Goal: Check status: Check status

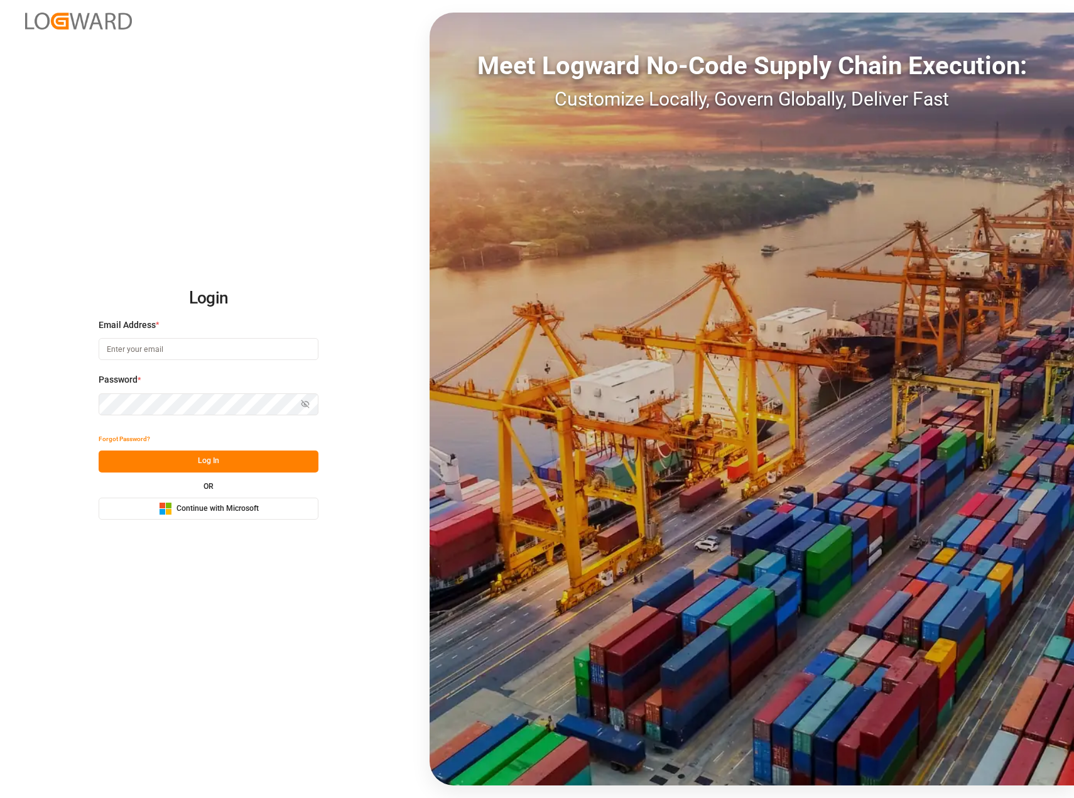
click at [214, 519] on button "Microsoft Logo Continue with Microsoft" at bounding box center [209, 508] width 220 height 22
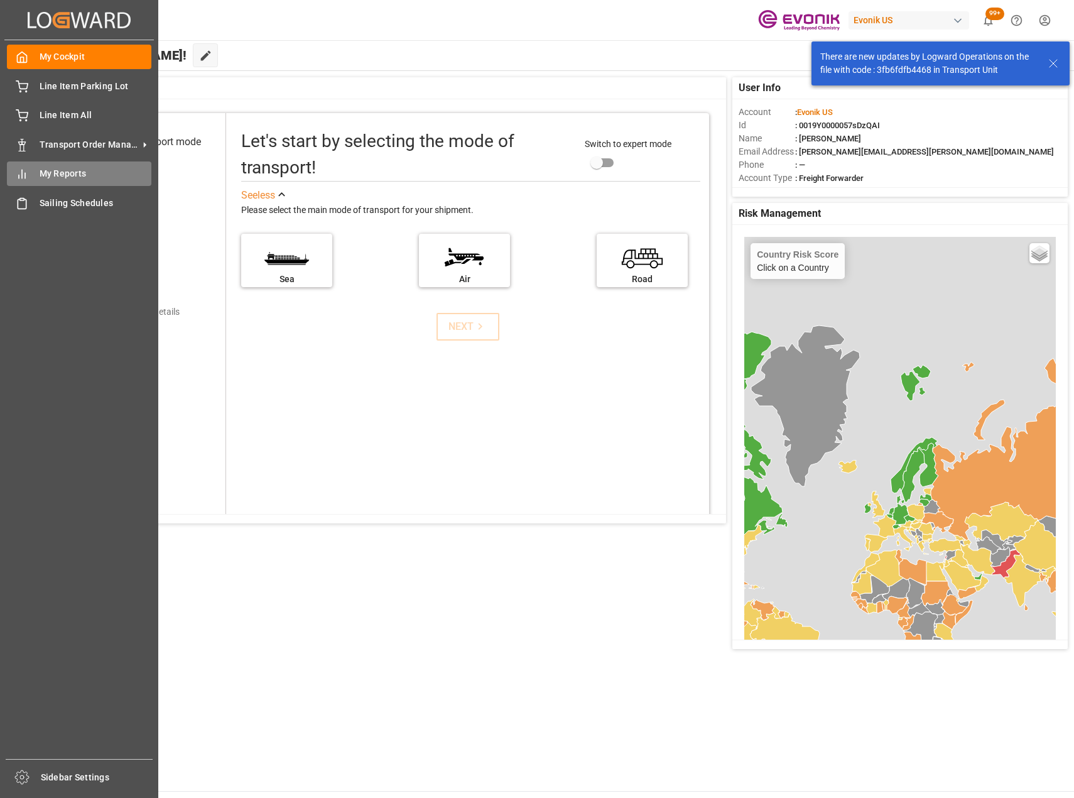
click at [75, 181] on div "My Reports My Reports" at bounding box center [79, 173] width 144 height 24
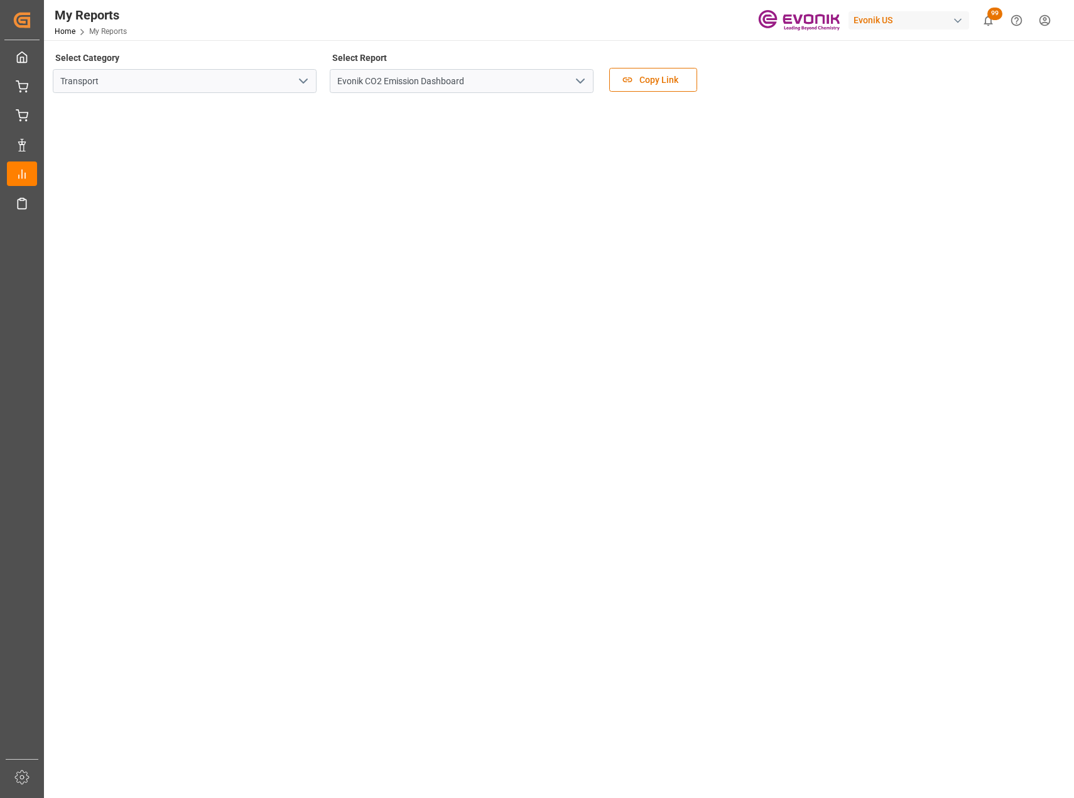
click at [307, 80] on icon "open menu" at bounding box center [303, 80] width 15 height 15
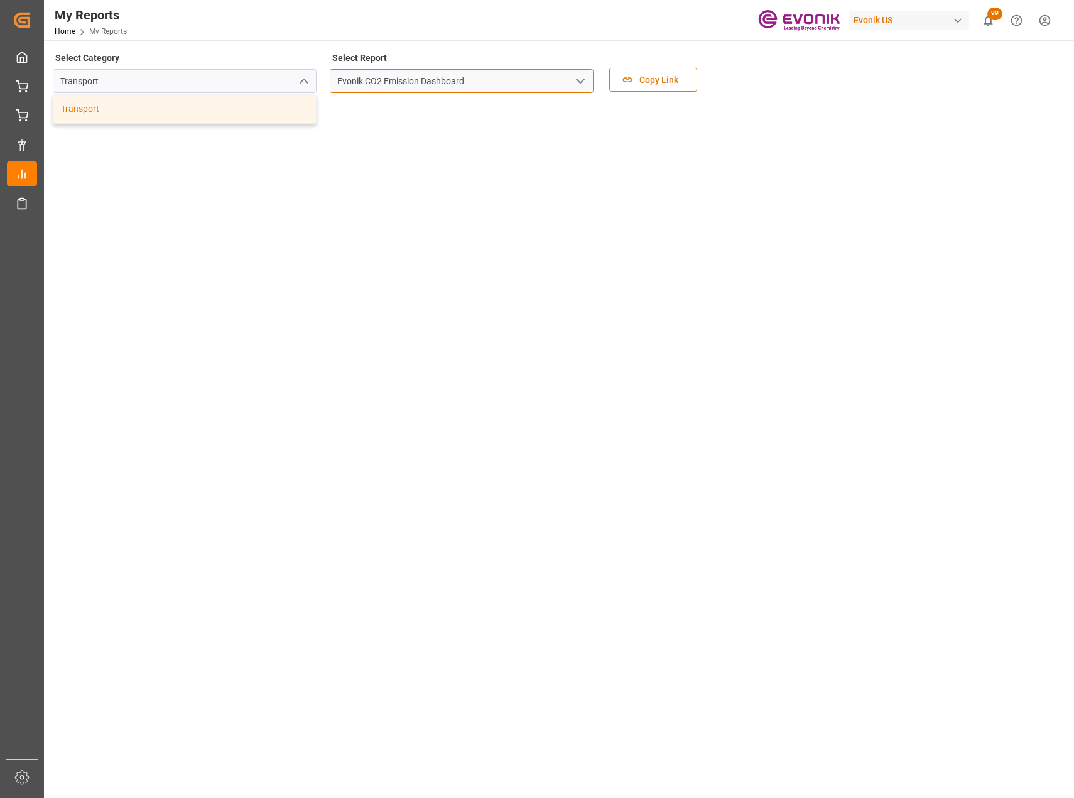
click at [562, 72] on input "Evonik CO2 Emission Dashboard" at bounding box center [462, 81] width 264 height 24
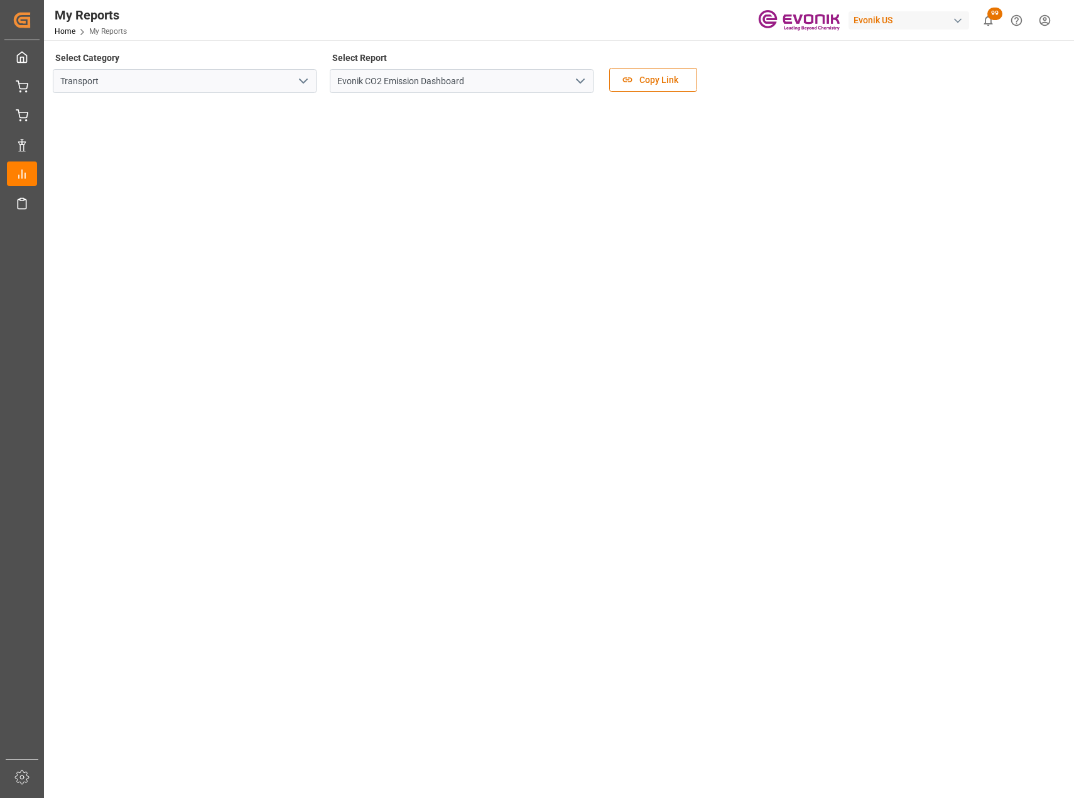
click at [573, 79] on icon "open menu" at bounding box center [580, 80] width 15 height 15
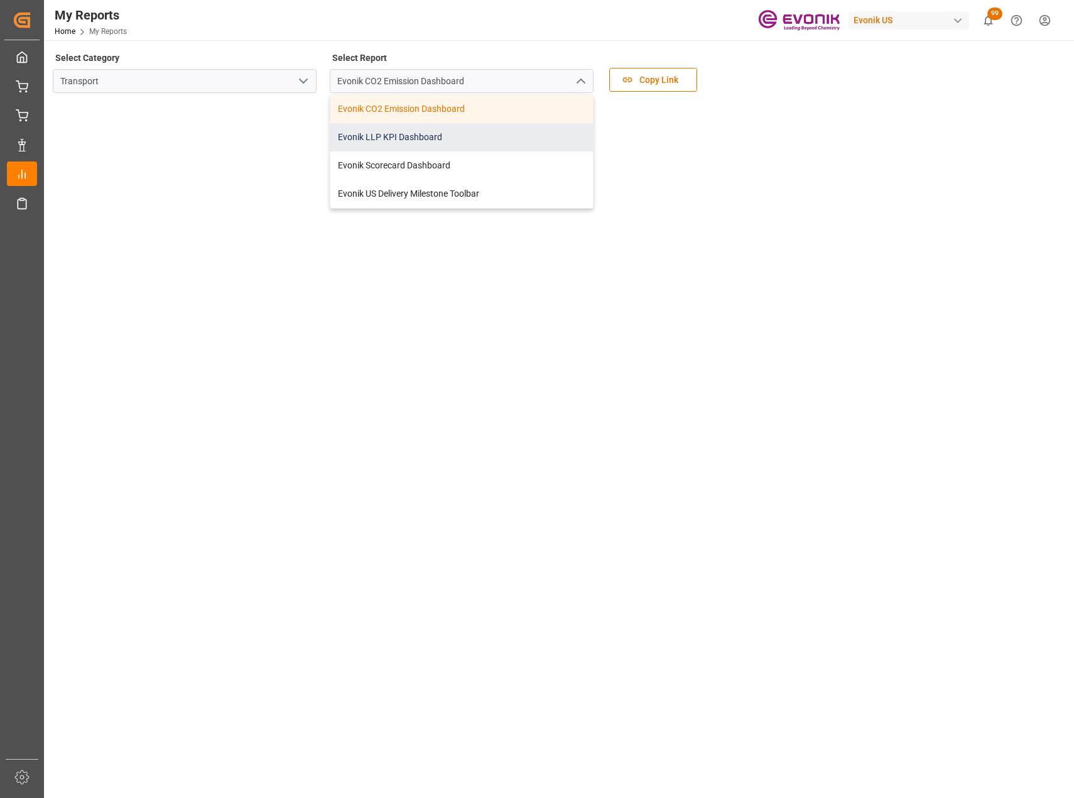
click at [430, 139] on div "Evonik LLP KPI Dashboard" at bounding box center [461, 137] width 263 height 28
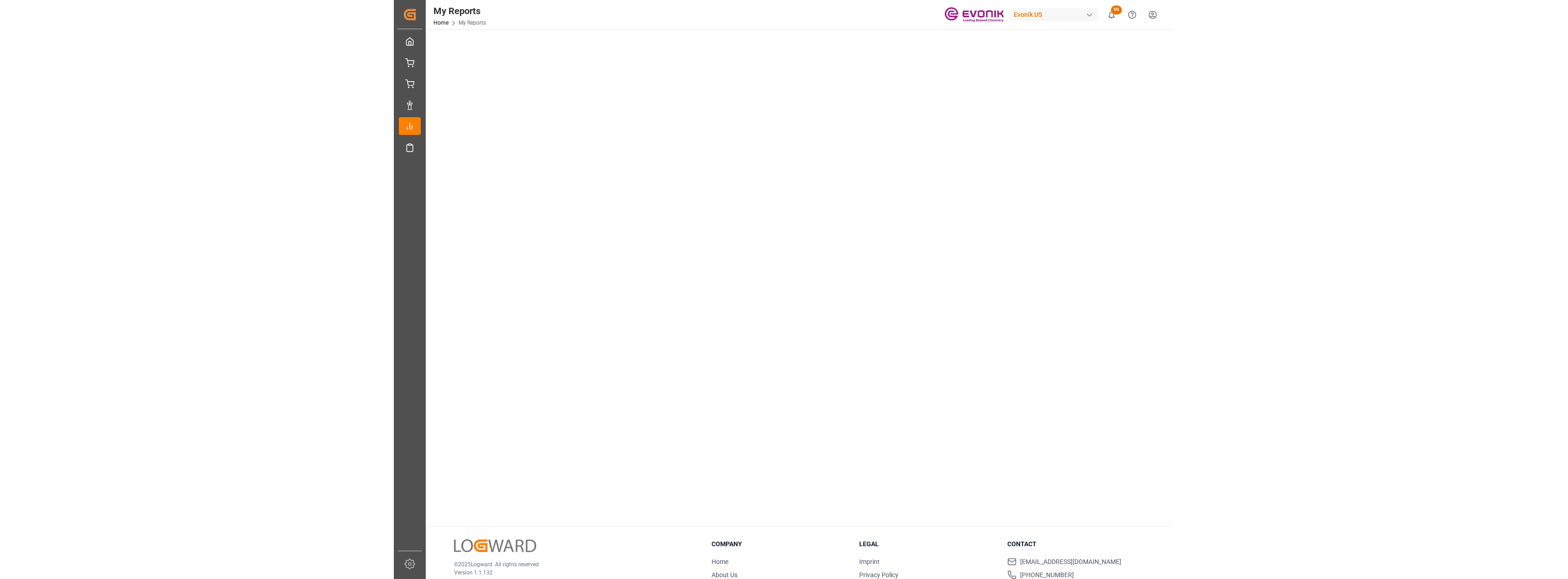
scroll to position [314, 0]
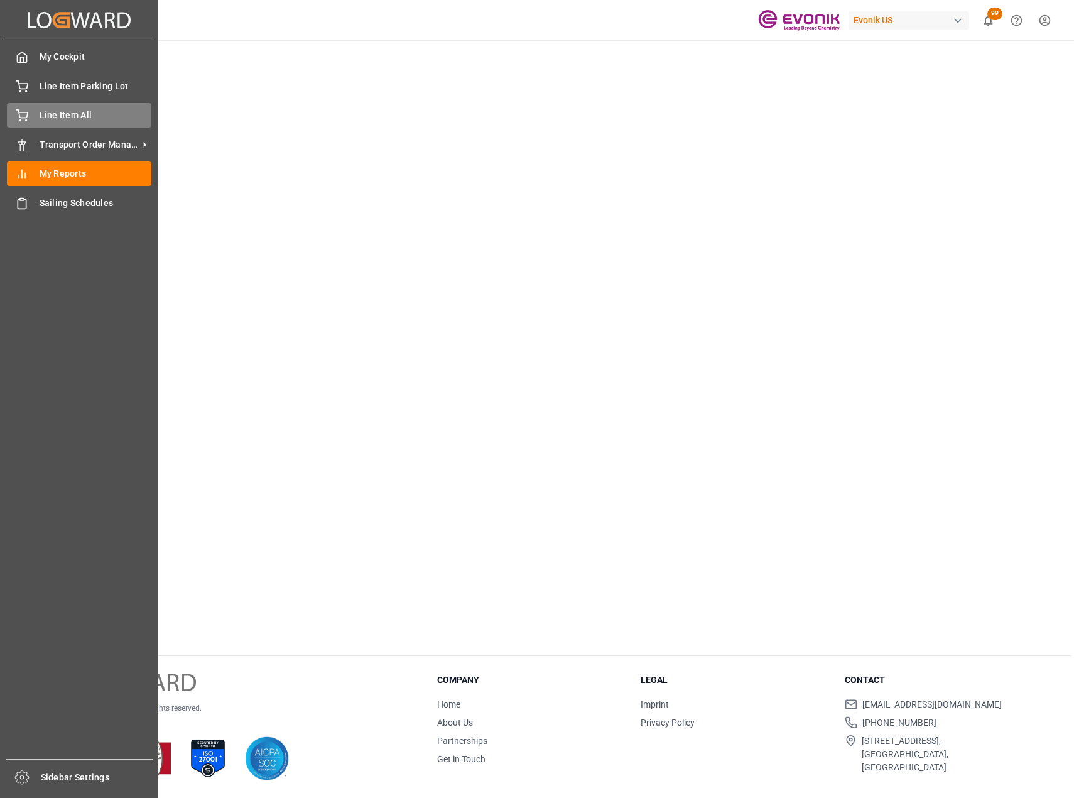
click at [79, 114] on span "Line Item All" at bounding box center [96, 115] width 112 height 13
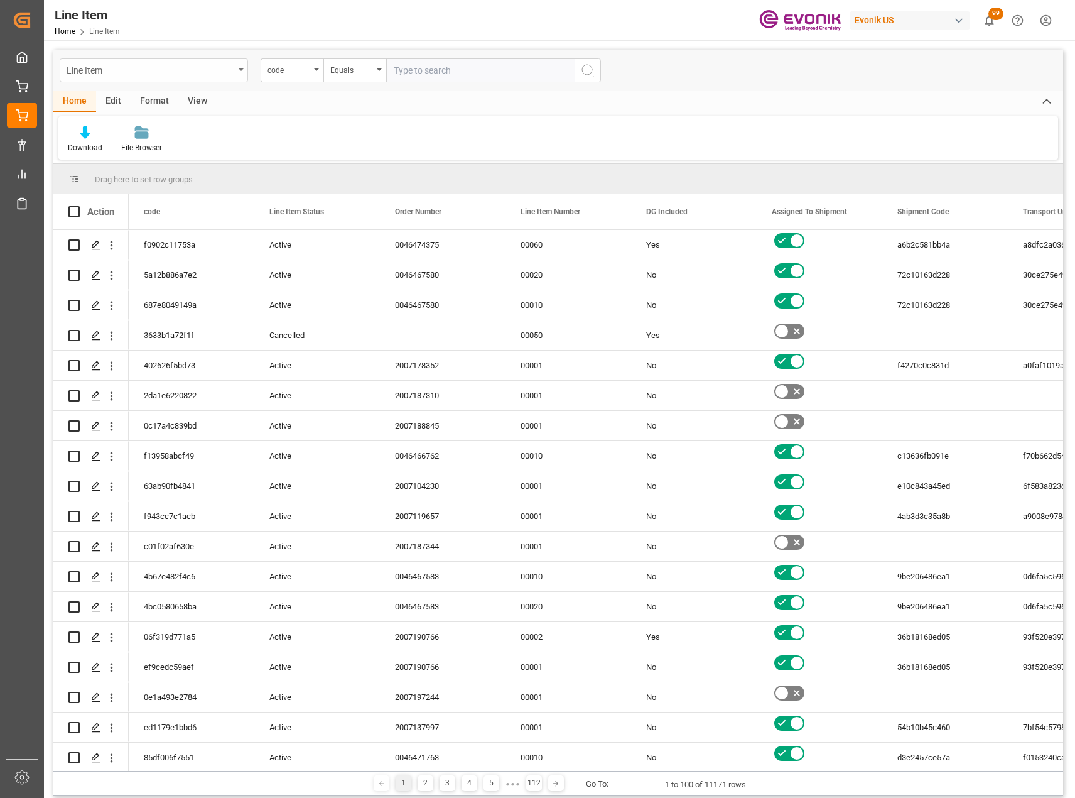
click at [232, 73] on div "Line Item" at bounding box center [151, 70] width 168 height 16
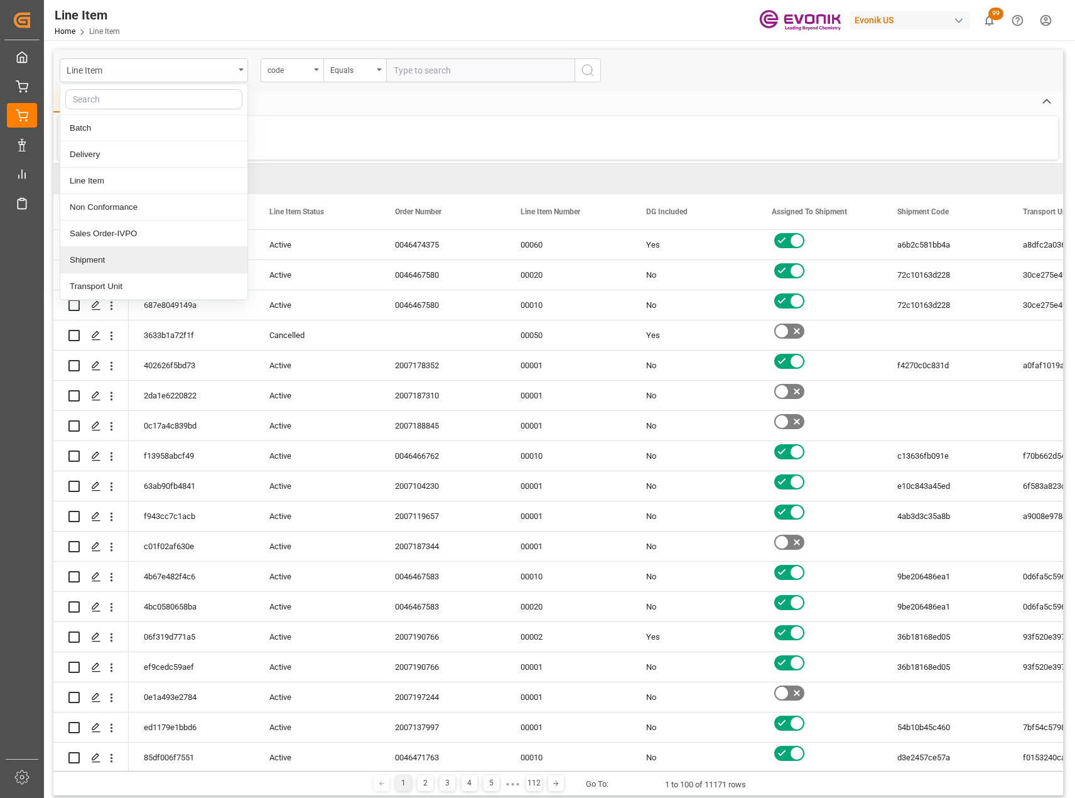
click at [137, 269] on div "Shipment" at bounding box center [153, 260] width 187 height 26
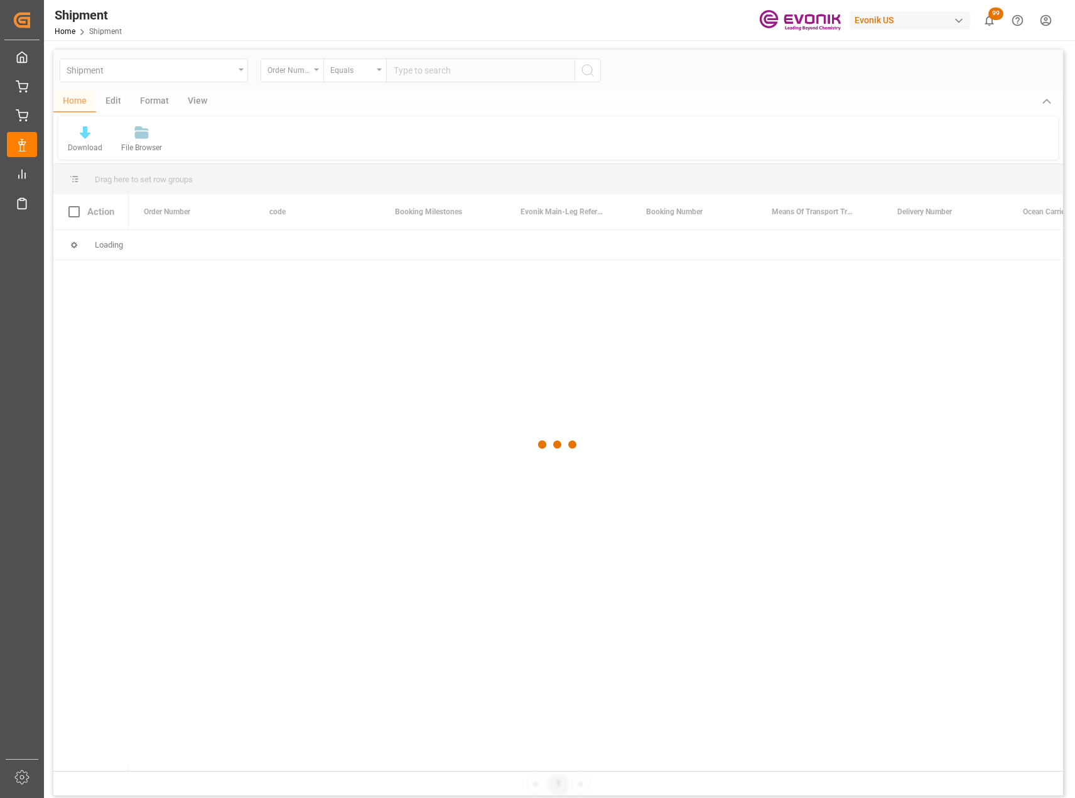
click at [484, 72] on div at bounding box center [558, 445] width 1010 height 790
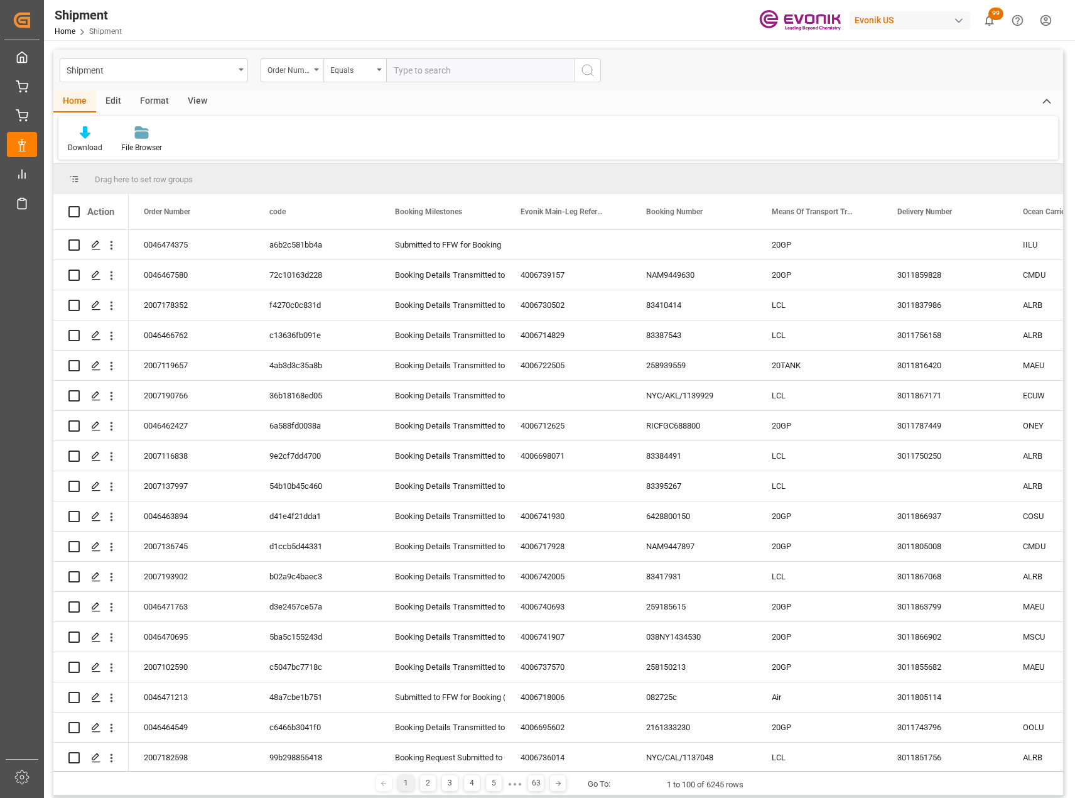
click at [464, 74] on input "text" at bounding box center [480, 70] width 188 height 24
type input "2007137997"
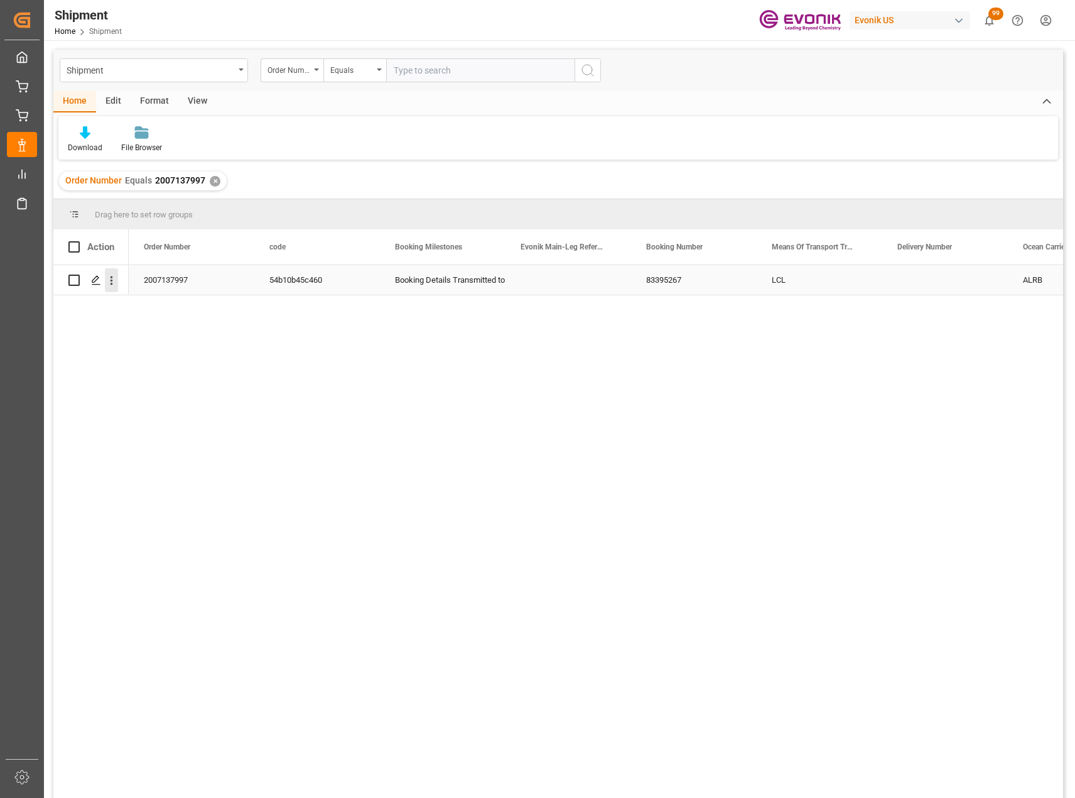
click at [114, 286] on icon "open menu" at bounding box center [111, 280] width 13 height 13
click at [139, 295] on div "Open in new tab" at bounding box center [183, 307] width 155 height 26
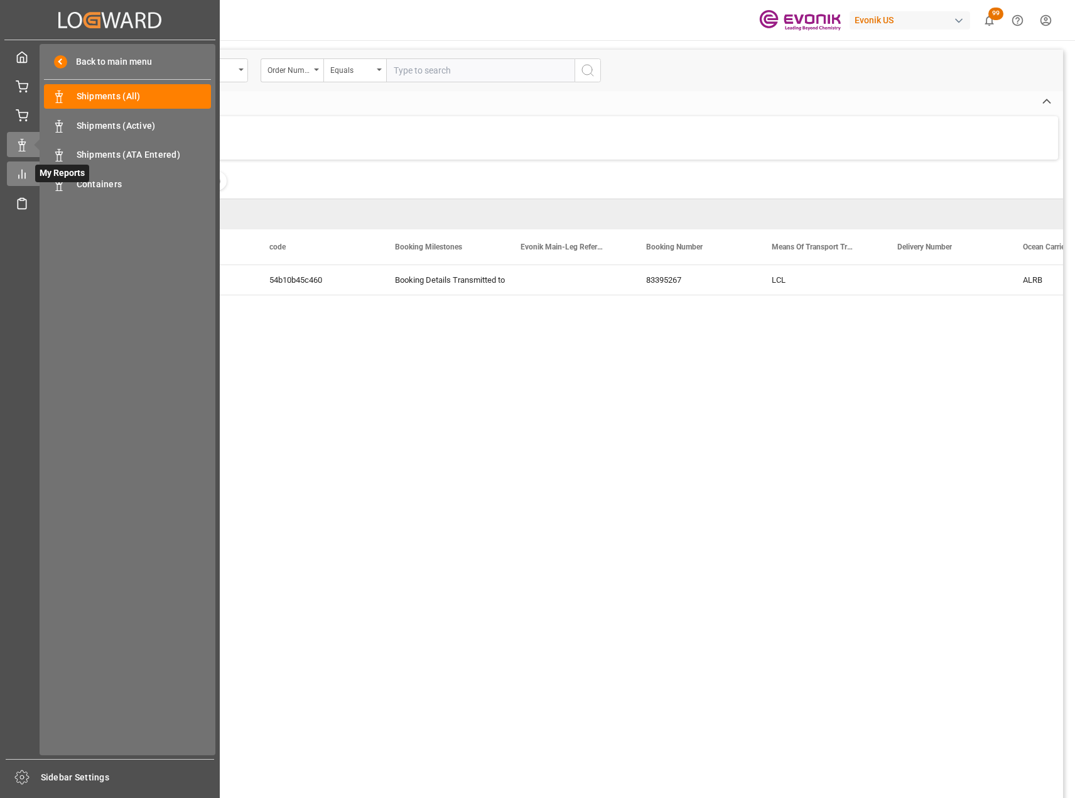
click at [20, 170] on icon at bounding box center [22, 174] width 13 height 13
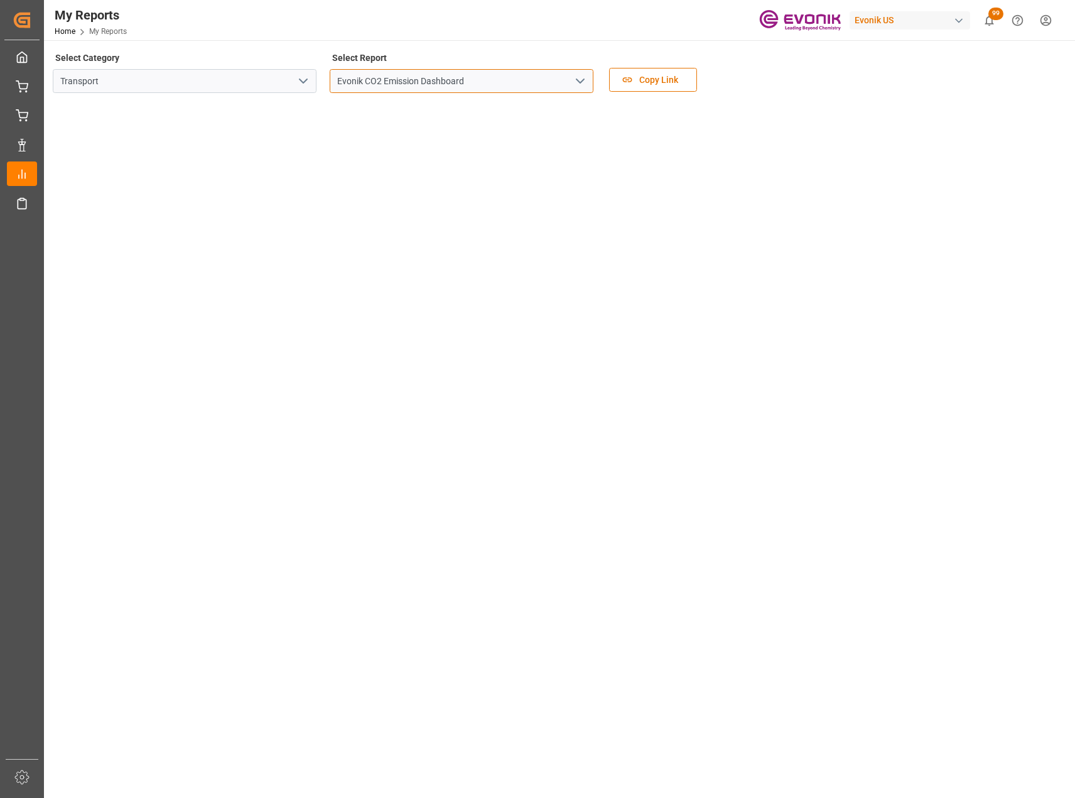
click at [560, 86] on input "Evonik CO2 Emission Dashboard" at bounding box center [462, 81] width 264 height 24
click at [581, 85] on icon "open menu" at bounding box center [580, 80] width 15 height 15
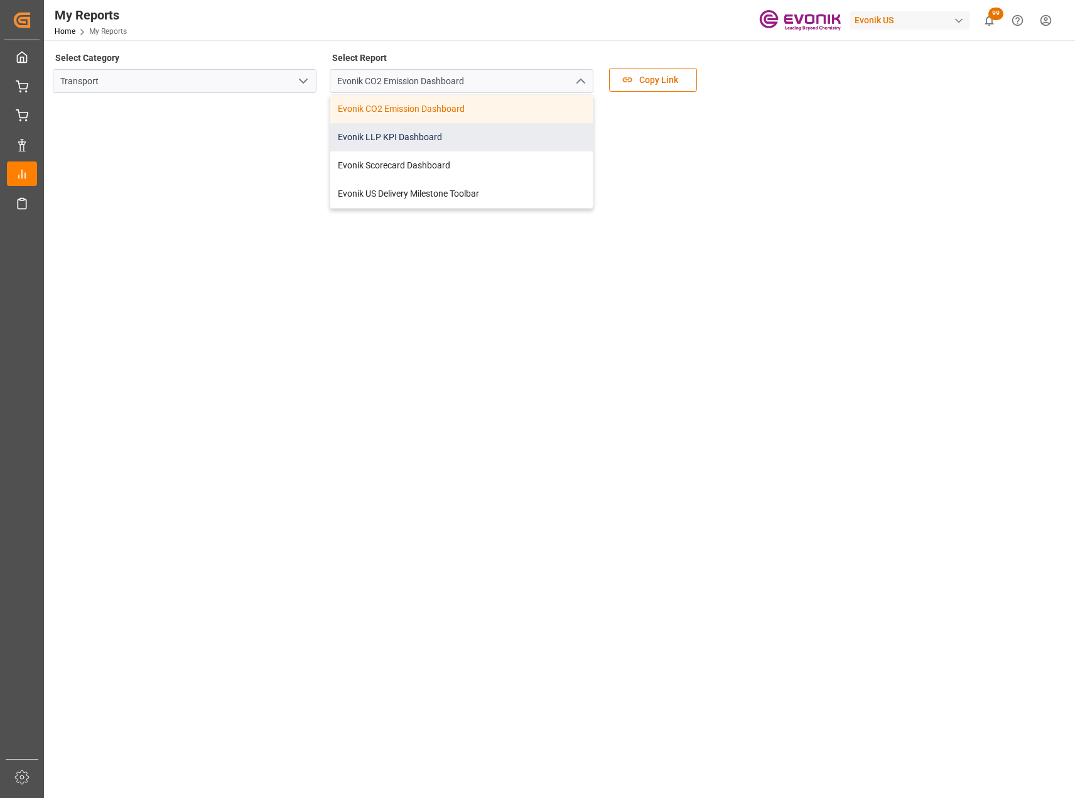
click at [472, 148] on div "Evonik LLP KPI Dashboard" at bounding box center [461, 137] width 263 height 28
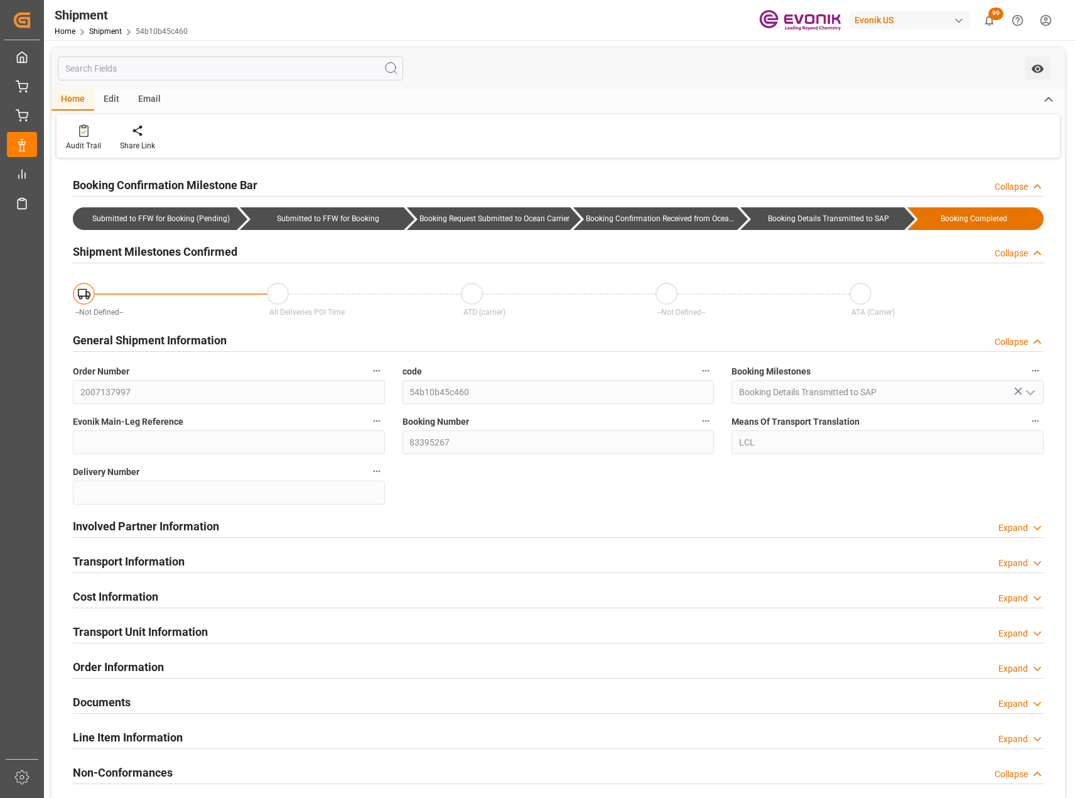
type input "AC Containerline"
type input "Leschaco Inc."
type input "-46.35"
type input "1"
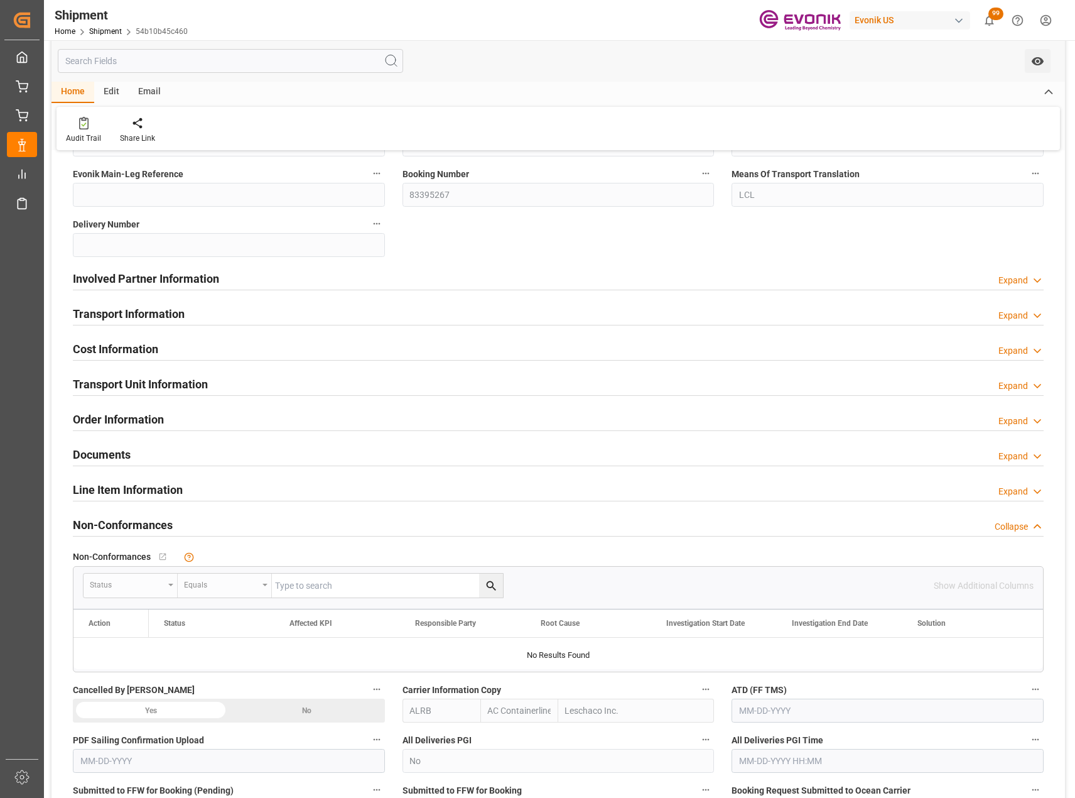
scroll to position [188, 0]
